Goal: Subscribe to service/newsletter

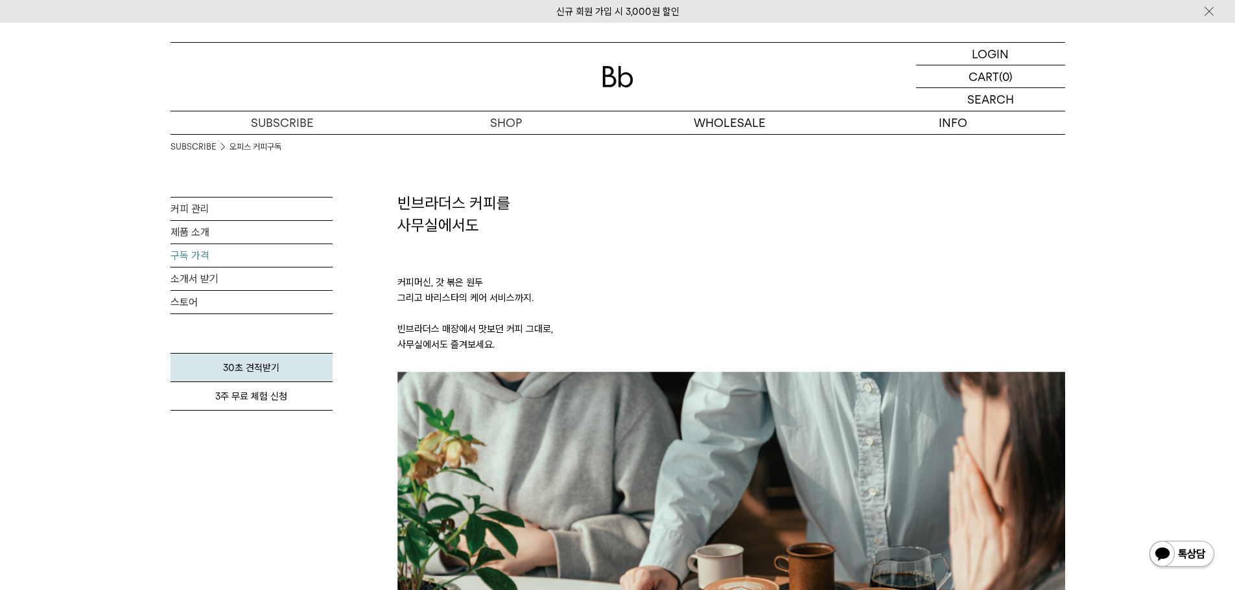
click at [181, 256] on link "구독 가격" at bounding box center [251, 255] width 162 height 23
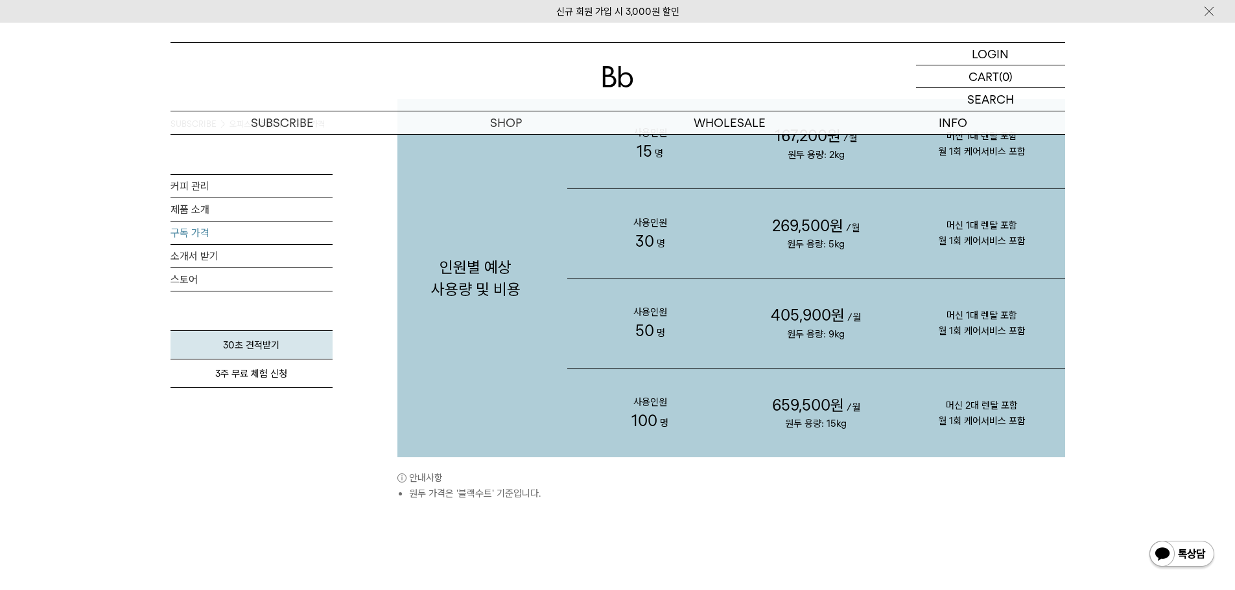
scroll to position [1037, 0]
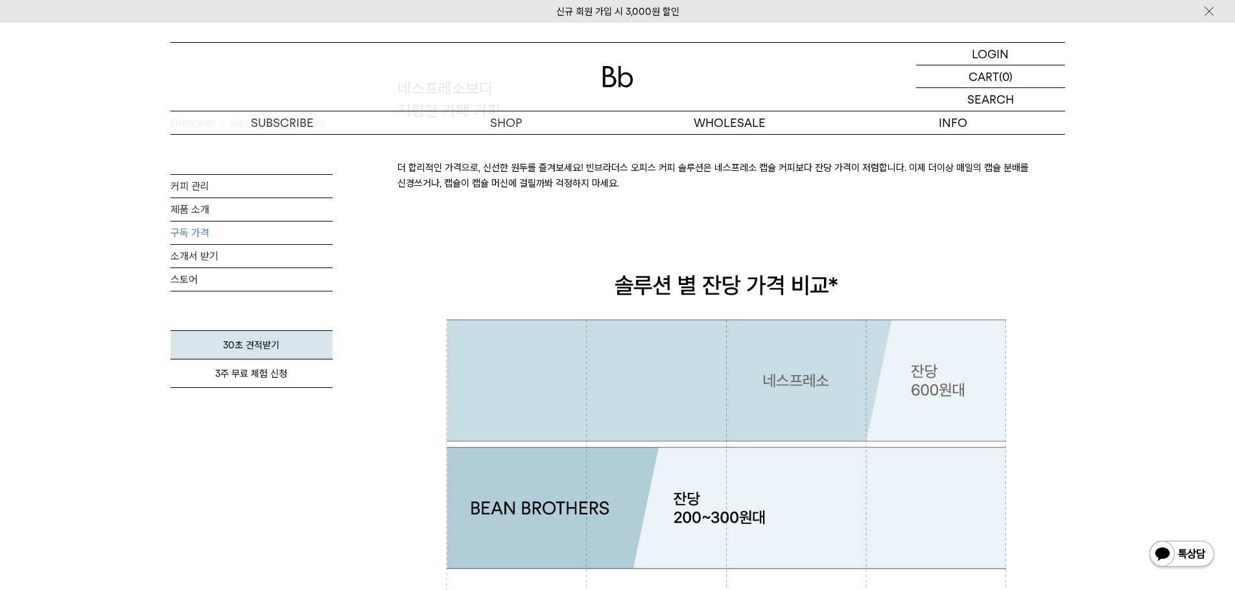
scroll to position [259, 0]
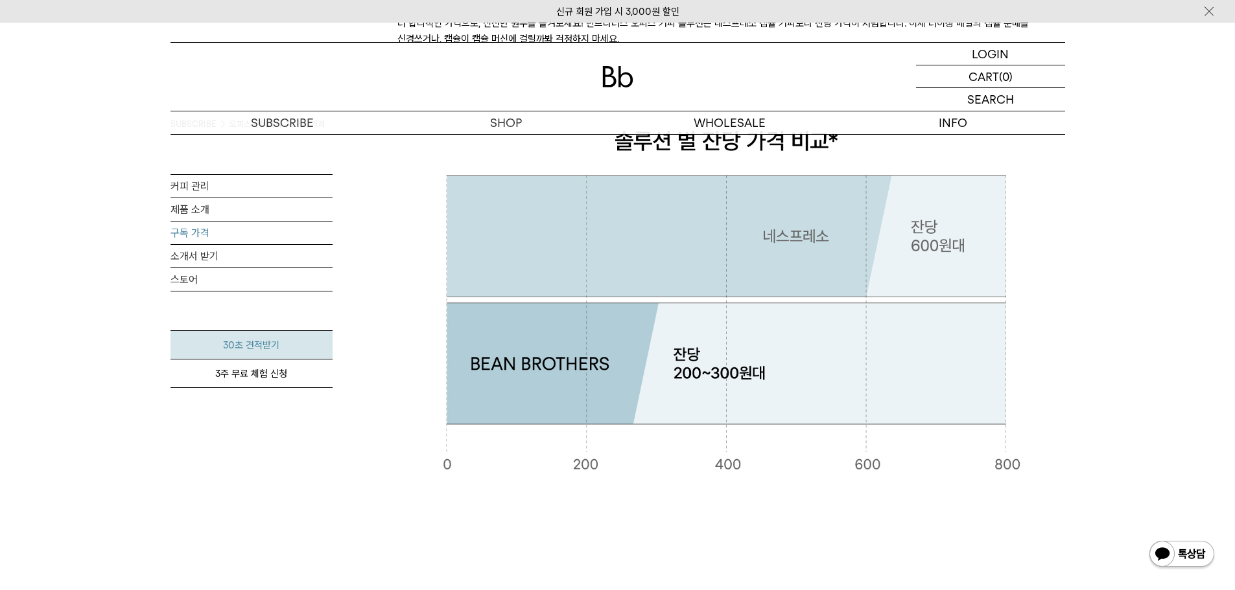
click at [224, 349] on link "30초 견적받기" at bounding box center [251, 345] width 162 height 29
